Goal: Task Accomplishment & Management: Manage account settings

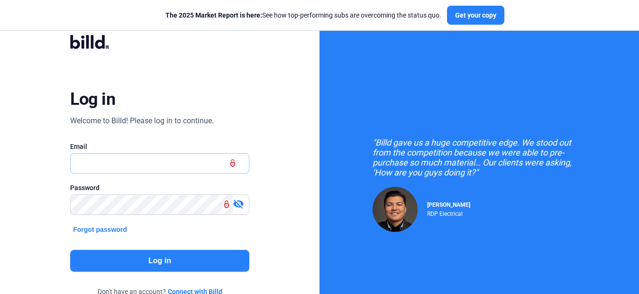
click at [163, 167] on input "text" at bounding box center [155, 163] width 168 height 19
type input "[EMAIL_ADDRESS][DOMAIN_NAME]"
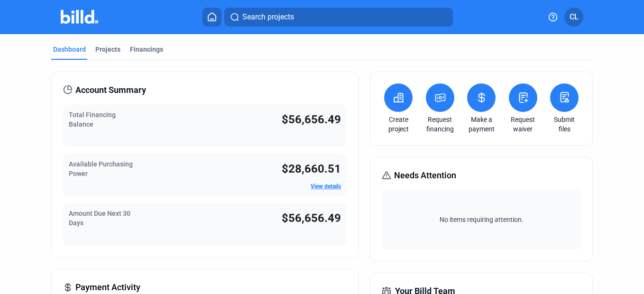
click at [282, 51] on div "Dashboard Projects Financings" at bounding box center [322, 52] width 542 height 15
click at [154, 55] on div "Financings" at bounding box center [146, 52] width 37 height 15
